Goal: Use online tool/utility: Utilize a website feature to perform a specific function

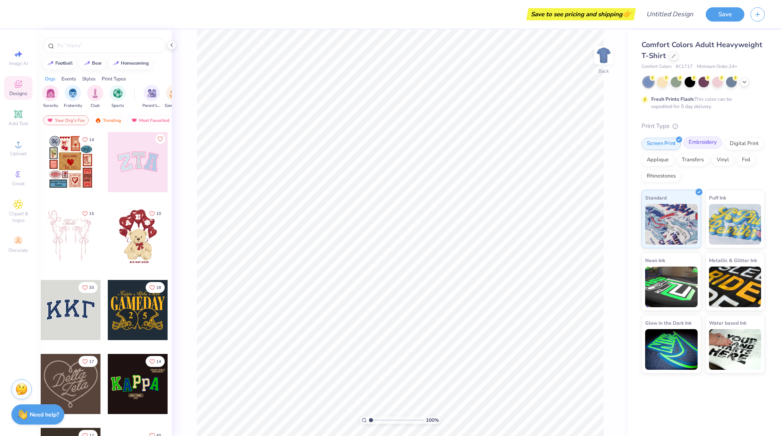
click at [691, 142] on div "Embroidery" at bounding box center [702, 143] width 39 height 12
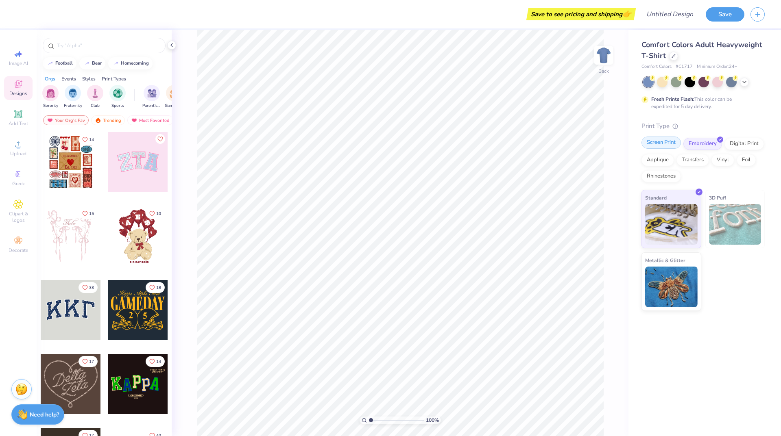
click at [668, 143] on div "Screen Print" at bounding box center [660, 143] width 39 height 12
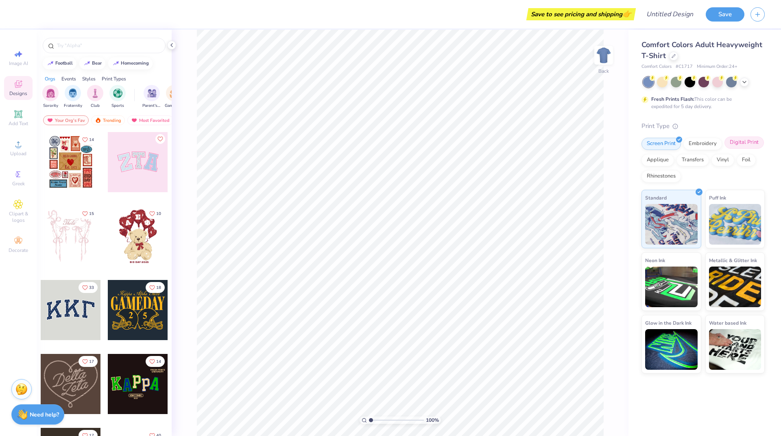
click at [733, 144] on div "Digital Print" at bounding box center [743, 143] width 39 height 12
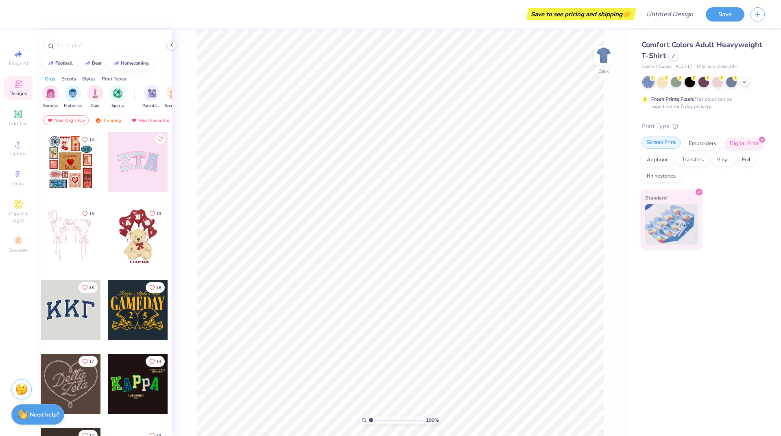
click at [659, 146] on div "Screen Print" at bounding box center [660, 143] width 39 height 12
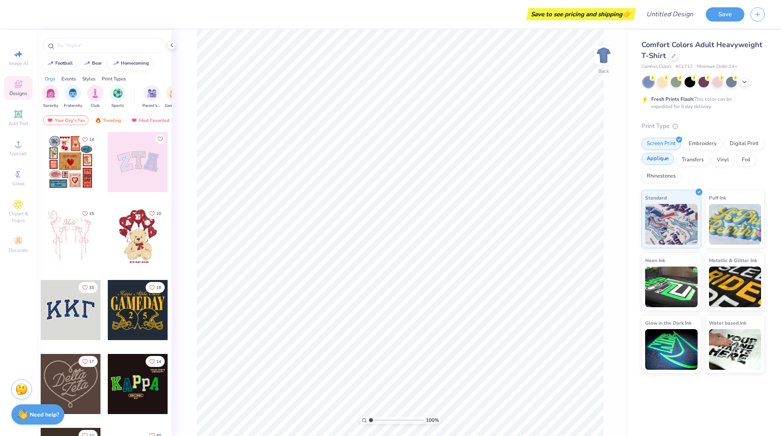
click at [659, 159] on div "Applique" at bounding box center [657, 159] width 33 height 12
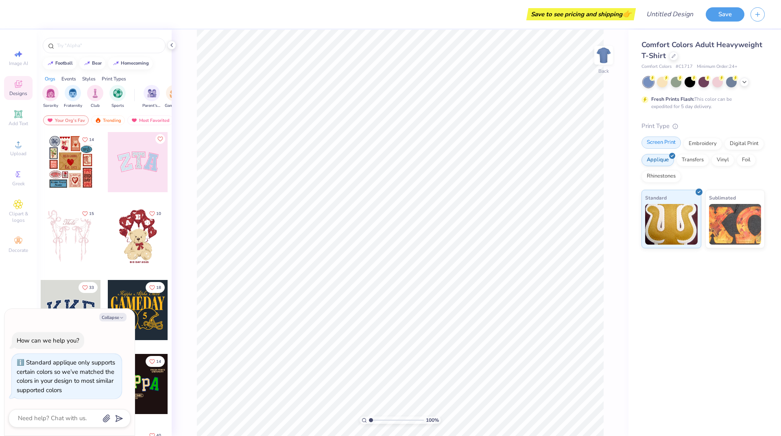
click at [657, 145] on div "Screen Print" at bounding box center [660, 143] width 39 height 12
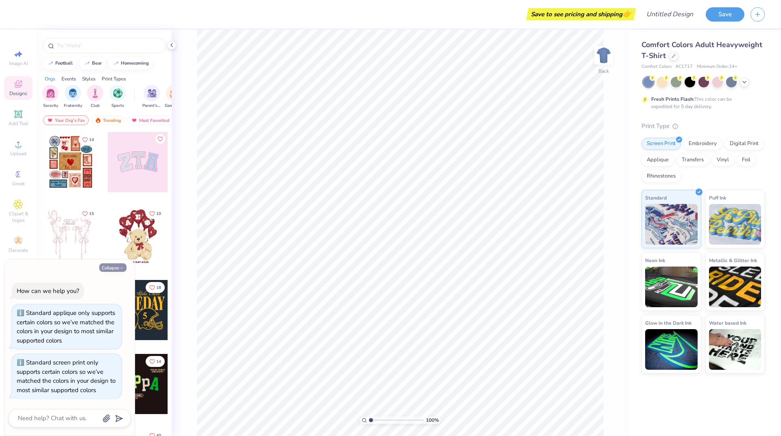
click at [116, 268] on button "Collapse" at bounding box center [112, 267] width 27 height 9
type textarea "x"
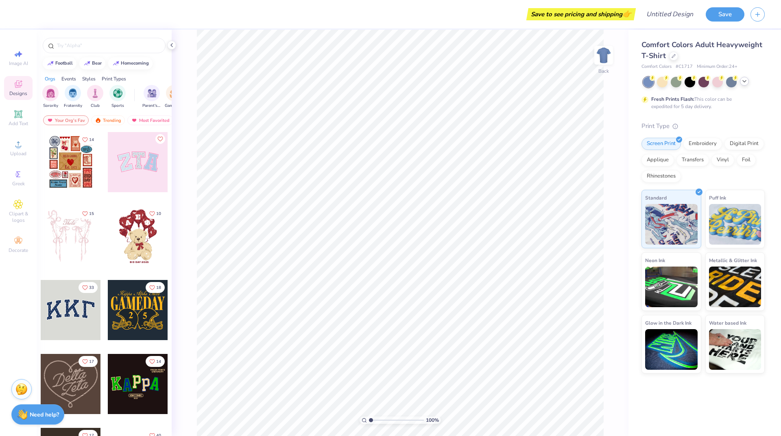
click at [748, 84] on div at bounding box center [704, 82] width 122 height 11
click at [743, 84] on icon at bounding box center [744, 81] width 7 height 7
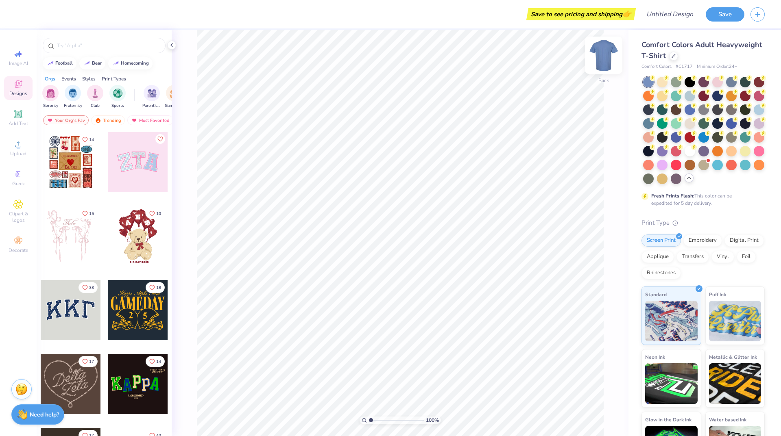
click at [596, 62] on img at bounding box center [603, 55] width 33 height 33
click at [601, 62] on img at bounding box center [603, 55] width 33 height 33
click at [92, 43] on input "text" at bounding box center [108, 45] width 104 height 8
type input "beach"
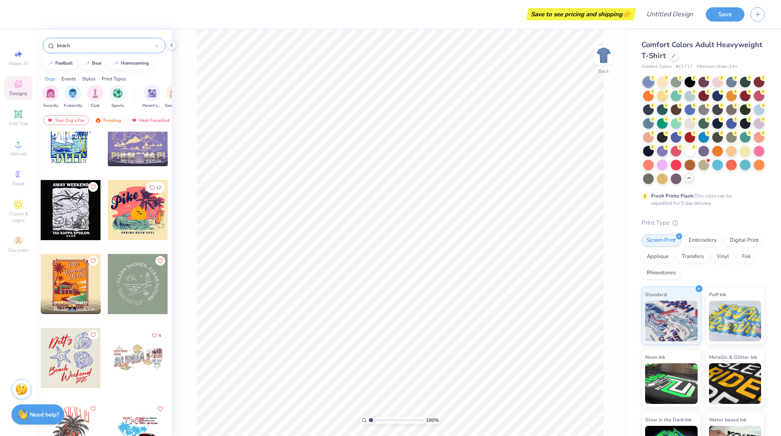
scroll to position [474, 0]
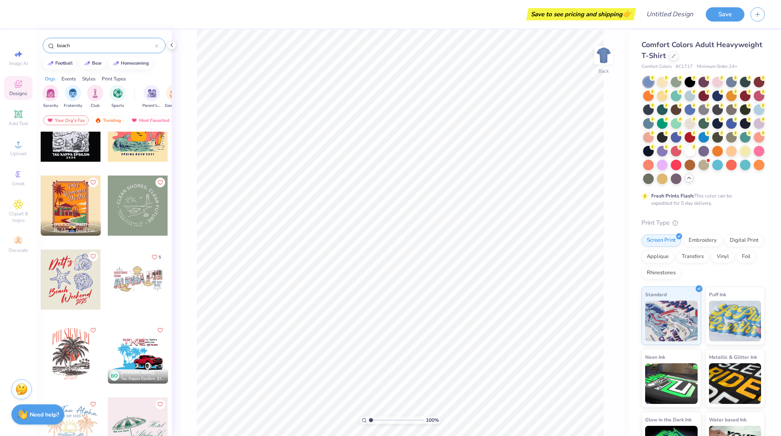
click at [51, 279] on div at bounding box center [71, 280] width 60 height 60
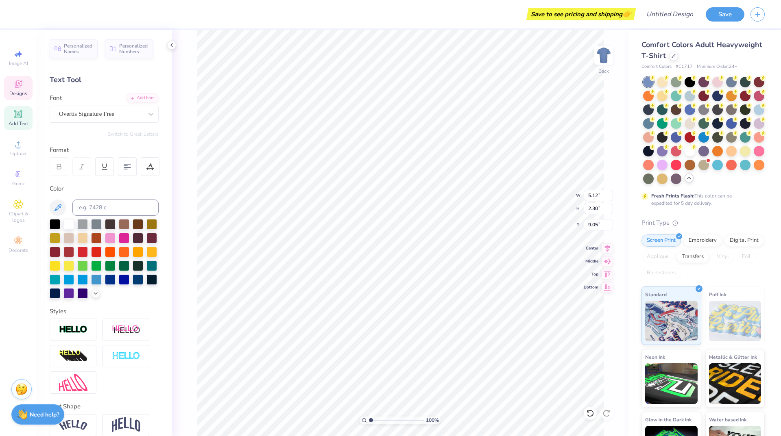
type input "2.91"
type input "2.84"
type input "3.00"
type input "7.40"
type input "8.71"
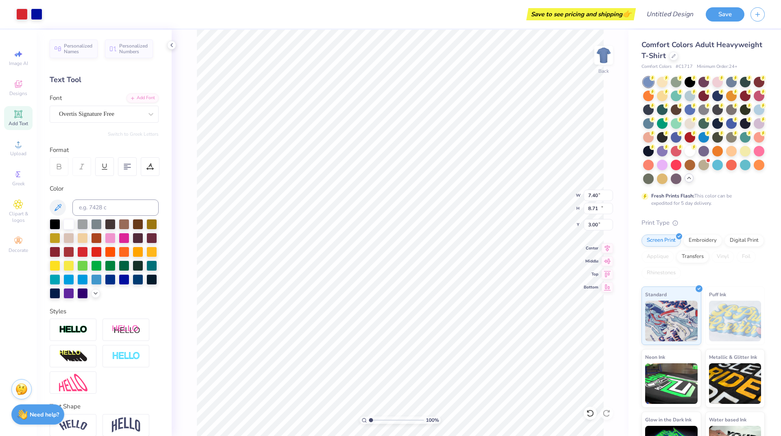
type input "9.06"
type input "10.67"
type input "3.30"
click at [591, 411] on icon at bounding box center [590, 413] width 8 height 8
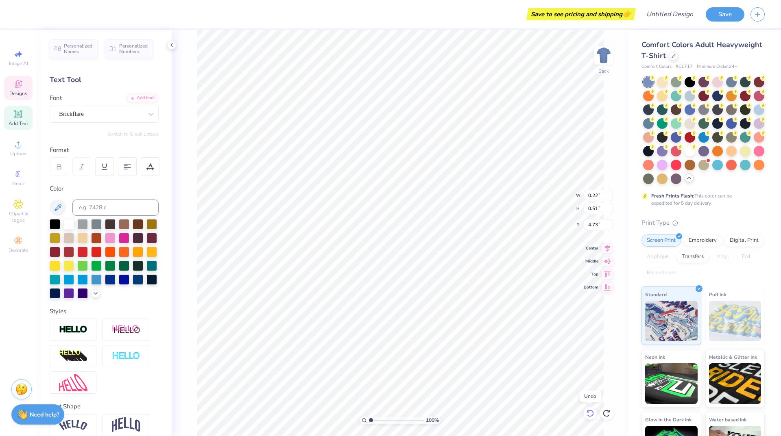
click at [591, 411] on icon at bounding box center [589, 413] width 7 height 7
click at [609, 410] on icon at bounding box center [606, 413] width 8 height 8
type input "4.73"
type input "4.97"
type input "3.03"
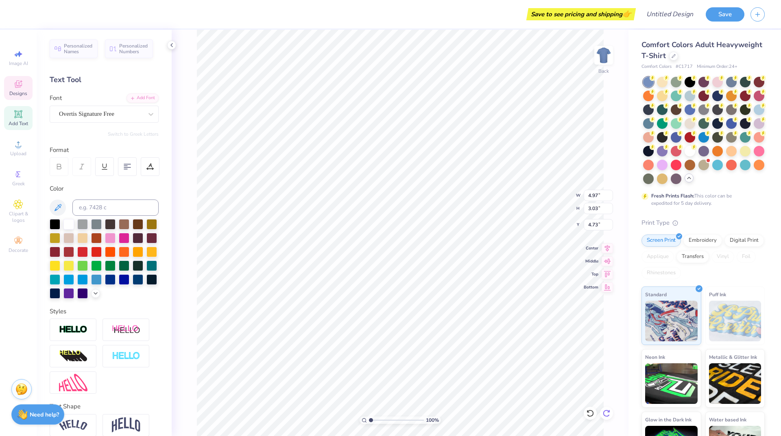
type input "3.73"
type textarea "Chi O s"
type input "6.84"
type input "3.08"
type input "4.00"
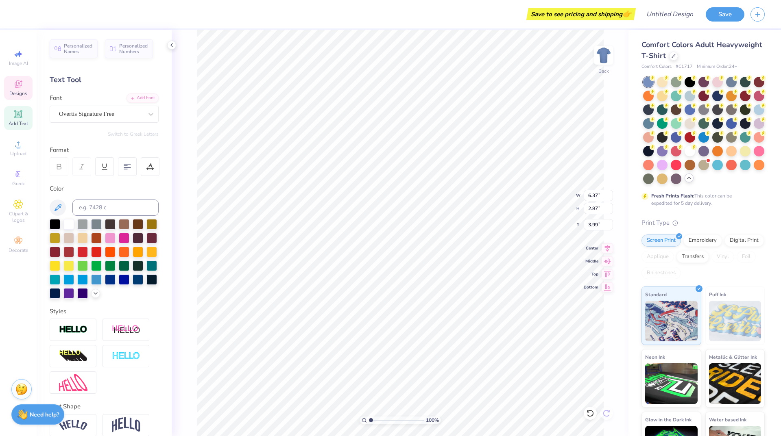
type input "6.37"
type input "2.87"
type input "3.99"
type input "0.22"
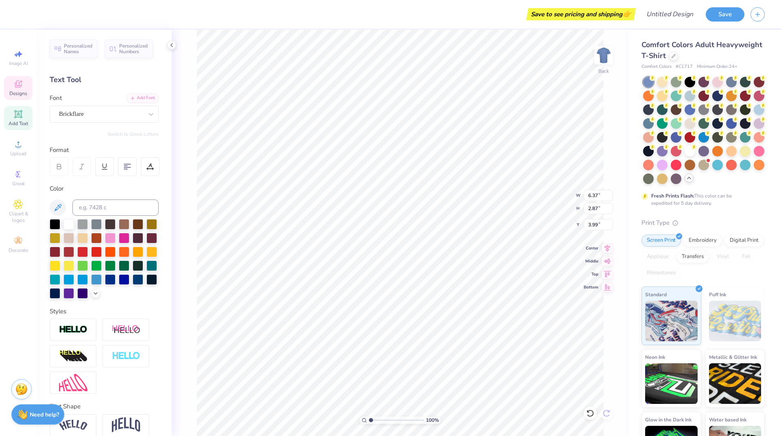
type input "0.51"
type input "4.24"
type input "6.27"
type input "2.82"
type input "10.71"
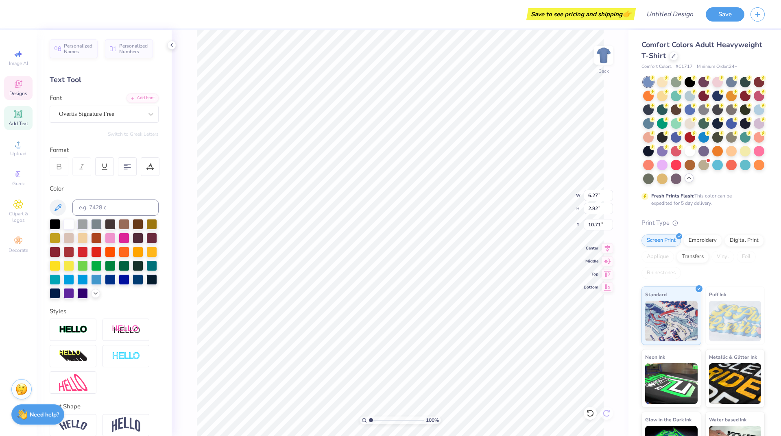
type input "2.48"
type input "1.58"
type input "12.88"
type input "6.27"
type input "2.82"
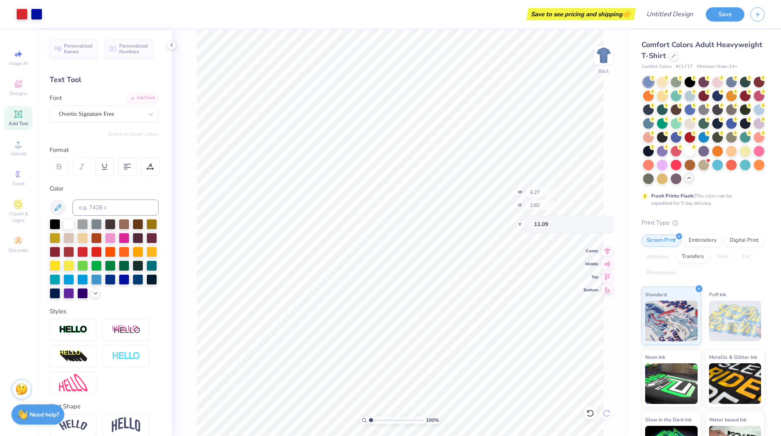
type input "10.85"
type textarea "Chant"
type input "6.27"
type input "2.82"
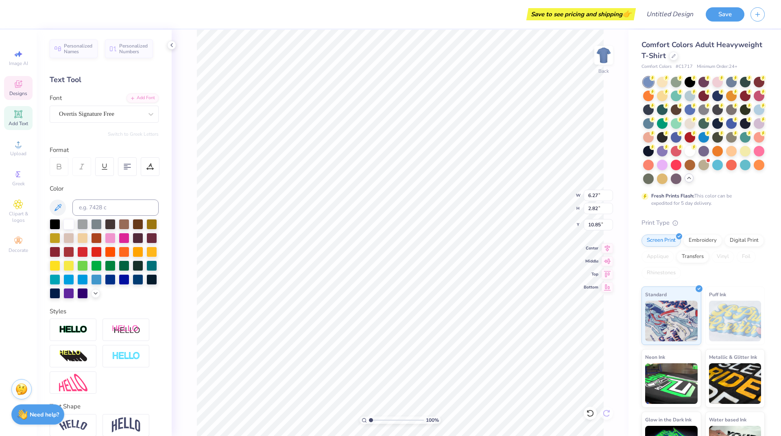
type input "10.85"
type textarea "Night"
type input "4.71"
type input "2.67"
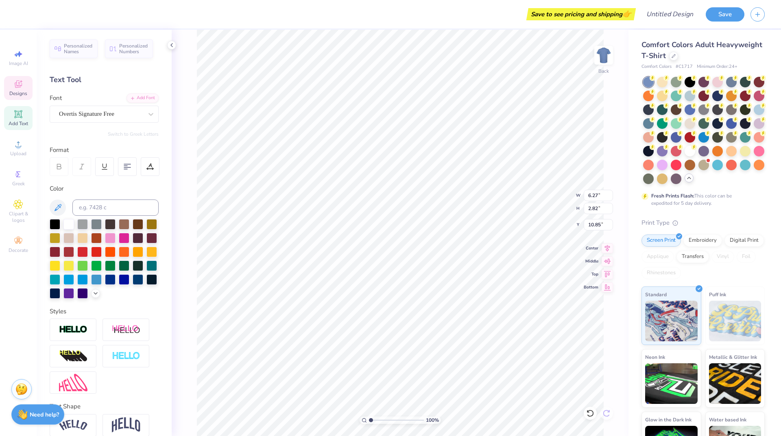
type input "10.00"
type input "4.52"
type input "2.70"
type input "10.82"
type input "2.48"
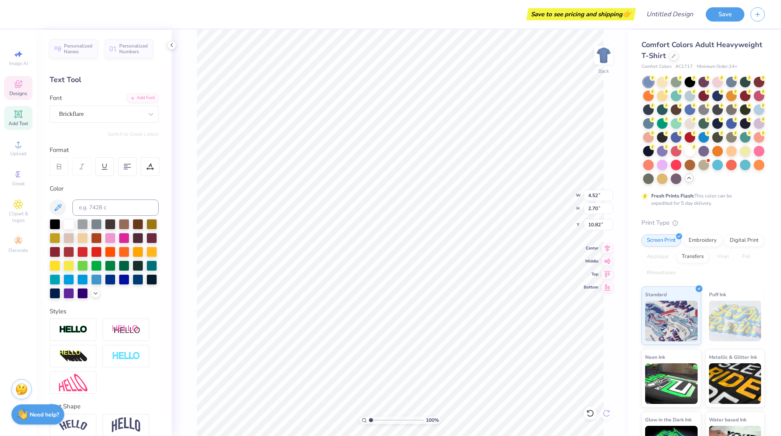
type input "1.58"
type input "13.23"
type input "6.37"
type input "2.87"
type input "3.99"
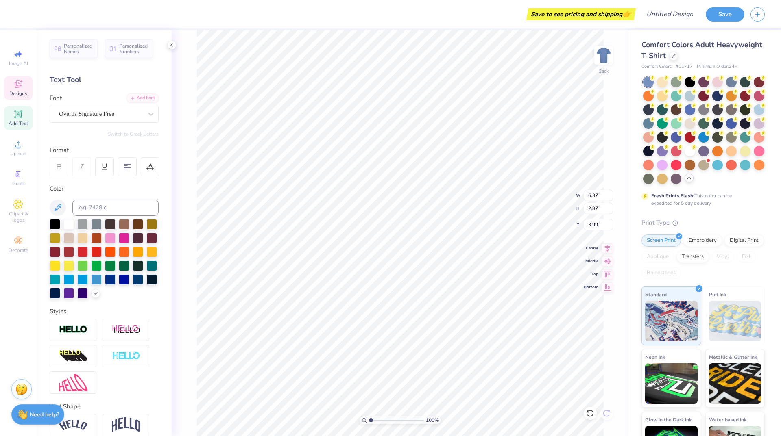
type input "0.22"
type input "0.51"
type input "4.24"
type input "0.33"
type input "0.76"
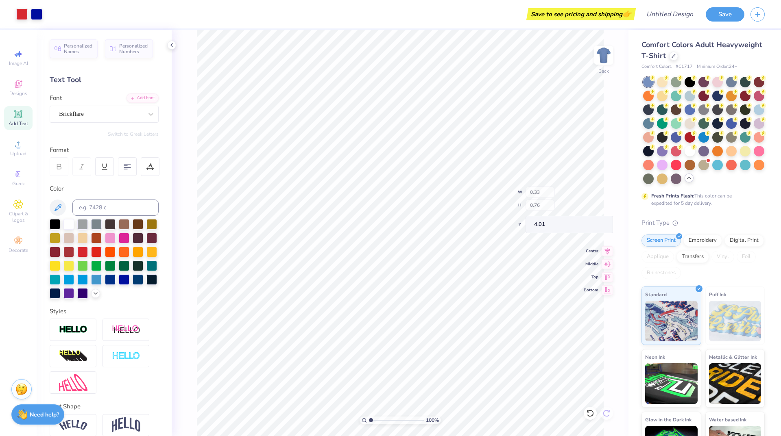
type input "3.68"
click at [133, 270] on div at bounding box center [138, 265] width 11 height 11
click at [88, 251] on div at bounding box center [82, 251] width 11 height 11
click at [753, 114] on div at bounding box center [758, 109] width 11 height 11
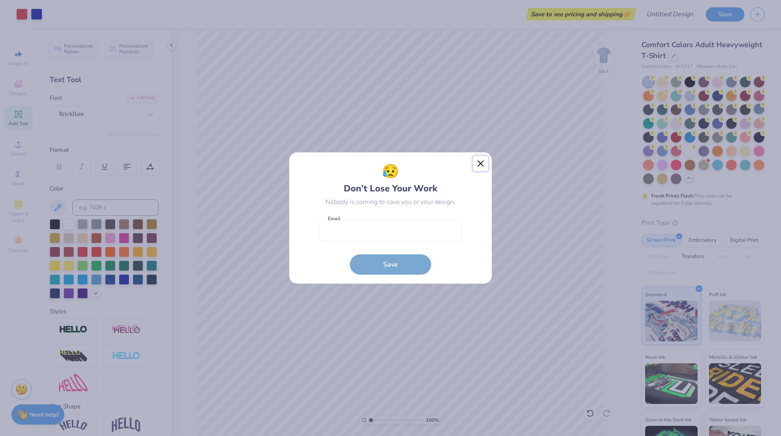
click at [484, 161] on button "Close" at bounding box center [480, 163] width 15 height 15
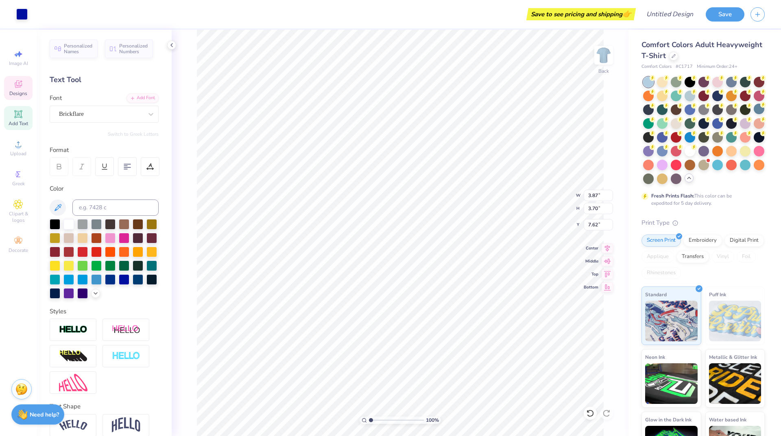
type input "7.62"
type input "3.56"
type input "3.48"
type input "3.68"
type input "12.50"
